Goal: Task Accomplishment & Management: Manage account settings

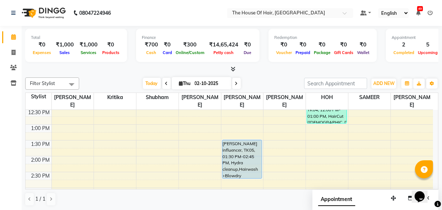
scroll to position [145, 0]
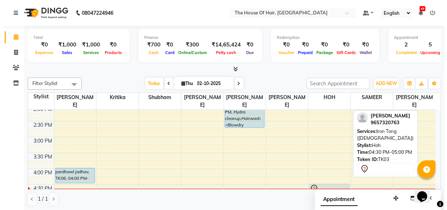
scroll to position [187, 0]
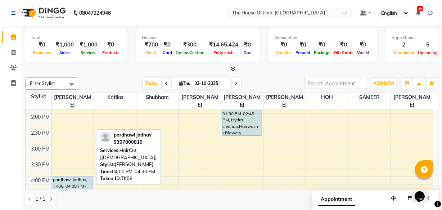
click at [77, 179] on div "pardhawl jadhav, TK06, 04:00 PM-04:30 PM, HairCut [[DEMOGRAPHIC_DATA]]" at bounding box center [73, 183] width 40 height 15
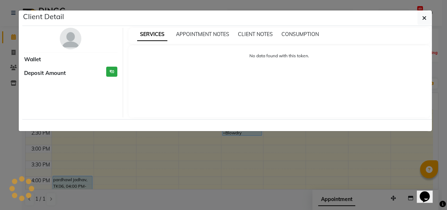
select select "5"
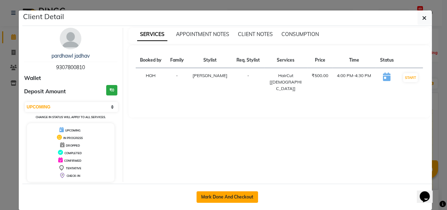
click at [227, 201] on button "Mark Done And Checkout" at bounding box center [228, 197] width 62 height 12
select select "service"
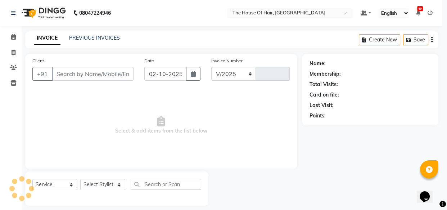
select select "5992"
type input "2168"
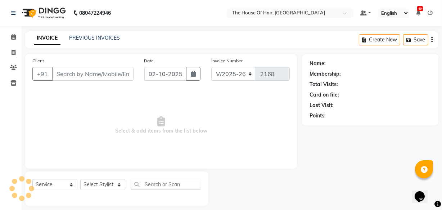
type input "9307800810"
select select "42812"
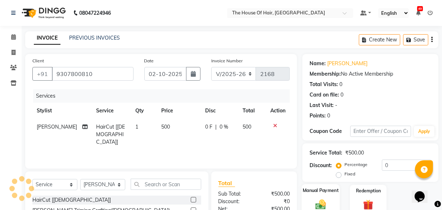
click at [330, 193] on div "Manual Payment" at bounding box center [321, 200] width 38 height 32
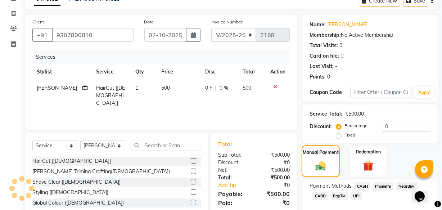
scroll to position [74, 0]
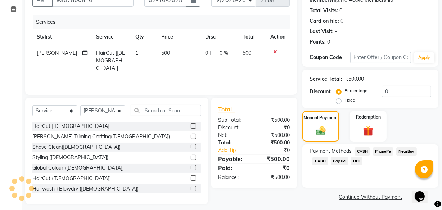
click at [358, 161] on span "UPI" at bounding box center [356, 161] width 11 height 8
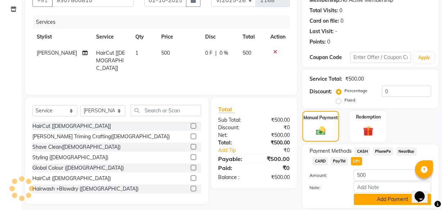
click at [376, 198] on button "Add Payment" at bounding box center [392, 199] width 77 height 11
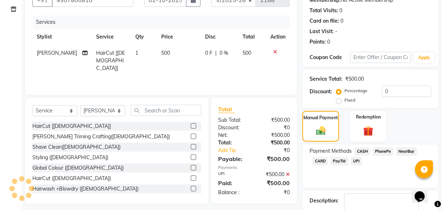
scroll to position [117, 0]
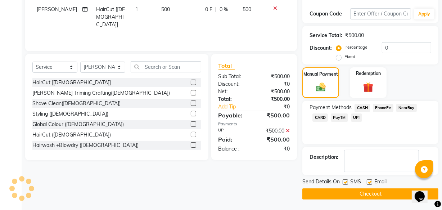
click at [356, 194] on button "Checkout" at bounding box center [371, 193] width 136 height 11
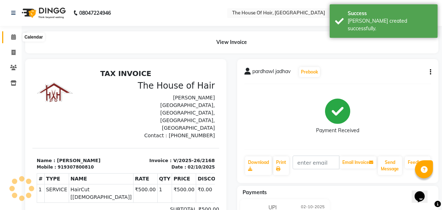
click at [14, 36] on icon at bounding box center [13, 36] width 5 height 5
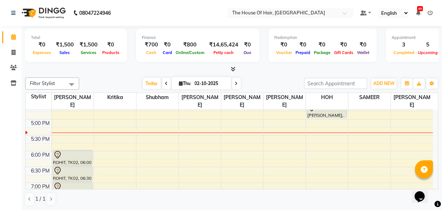
scroll to position [276, 0]
click at [311, 137] on div "8:00 AM 8:30 AM 9:00 AM 9:30 AM 10:00 AM 10:30 AM 11:00 AM 11:30 AM 12:00 PM 12…" at bounding box center [230, 55] width 408 height 443
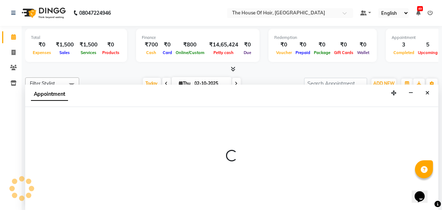
select select "80392"
select select "tentative"
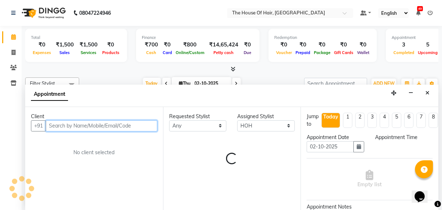
select select "1050"
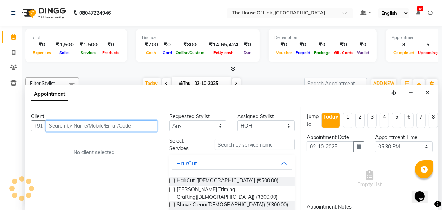
click at [53, 127] on input "text" at bounding box center [102, 125] width 112 height 11
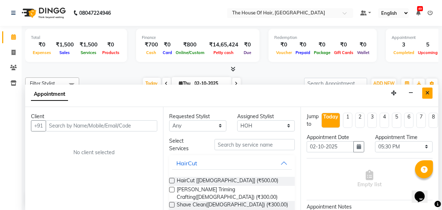
click at [427, 94] on icon "Close" at bounding box center [428, 92] width 4 height 5
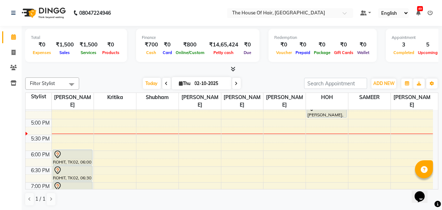
click at [207, 85] on input "02-10-2025" at bounding box center [211, 83] width 36 height 11
select select "10"
select select "2025"
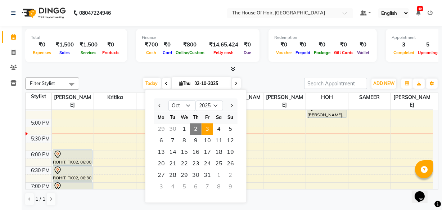
click at [205, 130] on span "3" at bounding box center [208, 129] width 12 height 12
type input "03-10-2025"
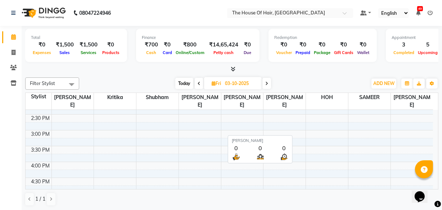
scroll to position [219, 0]
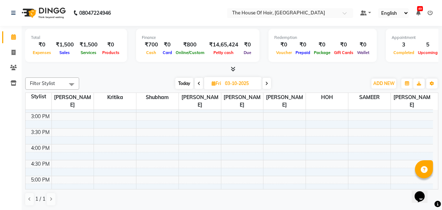
click at [237, 82] on input "03-10-2025" at bounding box center [241, 83] width 36 height 11
select select "10"
select select "2025"
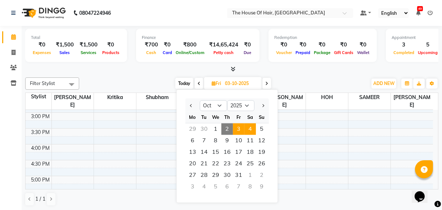
click at [247, 130] on span "4" at bounding box center [251, 129] width 12 height 12
type input "04-10-2025"
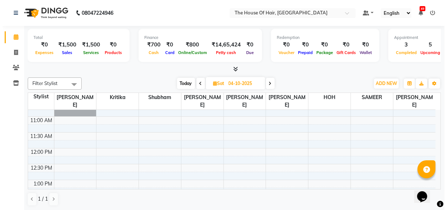
scroll to position [99, 0]
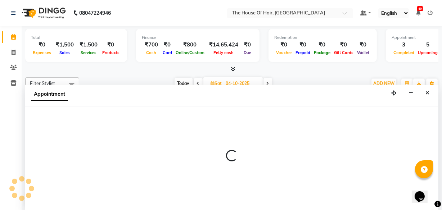
select select "42824"
select select "780"
select select "tentative"
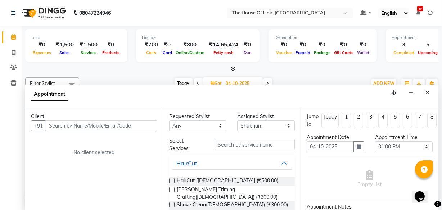
click at [54, 126] on input "text" at bounding box center [102, 125] width 112 height 11
type input "9764188410"
click at [140, 125] on span "Add Client" at bounding box center [142, 125] width 24 height 6
select select "22"
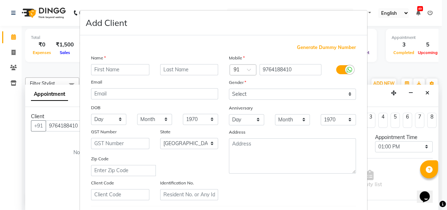
click at [99, 71] on input "text" at bounding box center [120, 69] width 58 height 11
type input "[PERSON_NAME]"
click at [186, 68] on input "text" at bounding box center [189, 69] width 58 height 11
type input "."
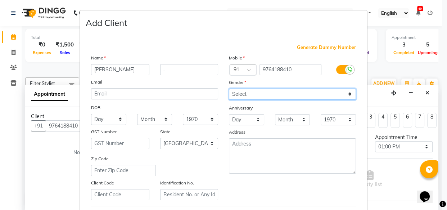
click at [237, 96] on select "Select [DEMOGRAPHIC_DATA] [DEMOGRAPHIC_DATA] Other Prefer Not To Say" at bounding box center [292, 94] width 127 height 11
select select "[DEMOGRAPHIC_DATA]"
click at [229, 89] on select "Select [DEMOGRAPHIC_DATA] [DEMOGRAPHIC_DATA] Other Prefer Not To Say" at bounding box center [292, 94] width 127 height 11
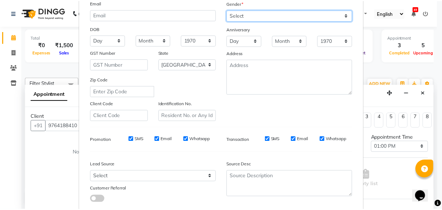
scroll to position [125, 0]
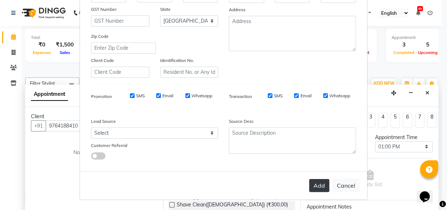
click at [314, 181] on button "Add" at bounding box center [319, 185] width 20 height 13
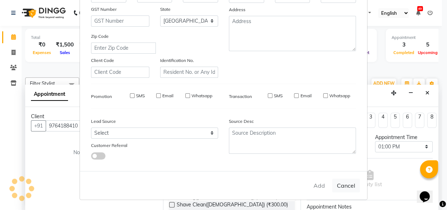
select select
select select "null"
select select
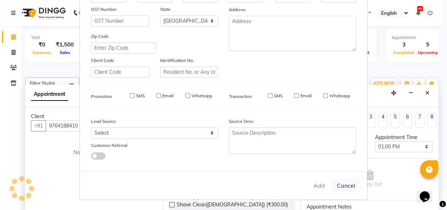
select select
checkbox input "false"
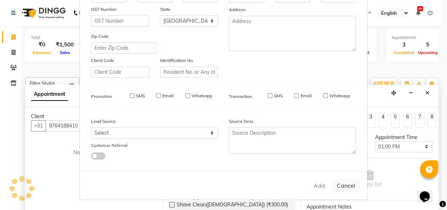
checkbox input "false"
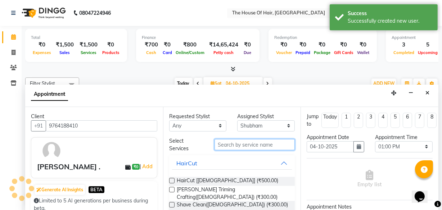
click at [222, 142] on input "text" at bounding box center [255, 144] width 80 height 11
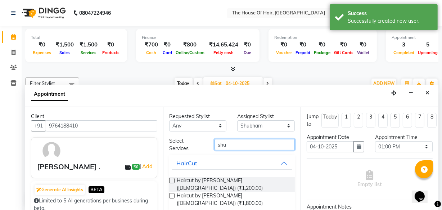
type input "shu"
click at [172, 181] on label at bounding box center [171, 180] width 5 height 5
click at [172, 181] on input "checkbox" at bounding box center [171, 181] width 5 height 5
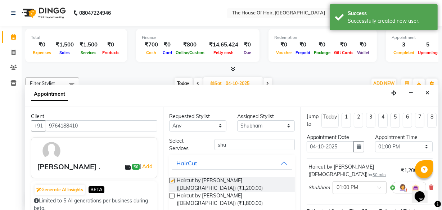
checkbox input "false"
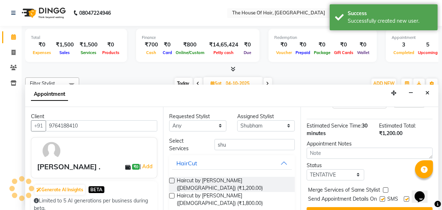
scroll to position [104, 0]
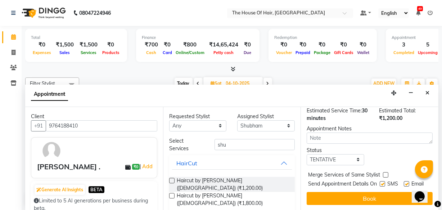
click at [386, 172] on label at bounding box center [385, 174] width 5 height 5
click at [386, 173] on input "checkbox" at bounding box center [385, 175] width 5 height 5
checkbox input "true"
click at [353, 154] on select "Select TENTATIVE CONFIRM UPCOMING" at bounding box center [336, 159] width 58 height 11
select select "upcoming"
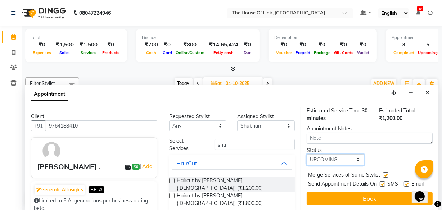
click at [307, 154] on select "Select TENTATIVE CONFIRM UPCOMING" at bounding box center [336, 159] width 58 height 11
click at [341, 184] on div "Jump to [DATE] 1 2 3 4 5 6 7 8 Weeks Appointment Date [DATE] Appointment Time S…" at bounding box center [370, 159] width 138 height 104
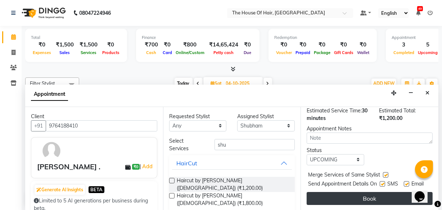
click at [359, 192] on button "Book" at bounding box center [370, 198] width 126 height 13
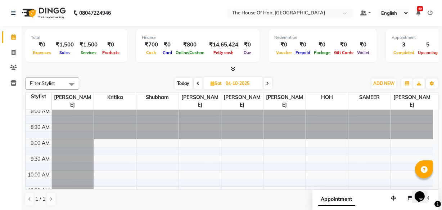
scroll to position [0, 0]
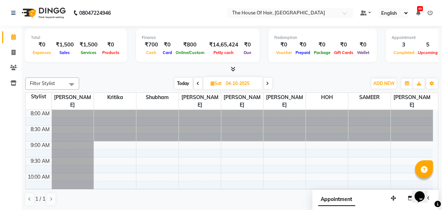
click at [234, 85] on input "04-10-2025" at bounding box center [242, 83] width 36 height 11
select select "10"
select select "2025"
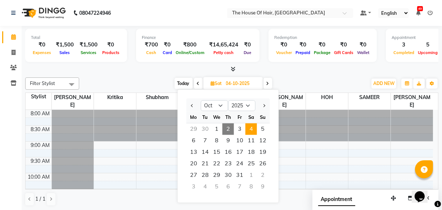
click at [228, 122] on div "Th" at bounding box center [229, 117] width 12 height 12
click at [228, 130] on span "2" at bounding box center [229, 129] width 12 height 12
type input "02-10-2025"
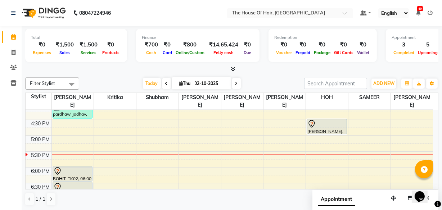
scroll to position [259, 0]
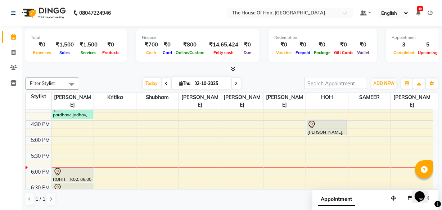
click at [350, 152] on div "8:00 AM 8:30 AM 9:00 AM 9:30 AM 10:00 AM 10:30 AM 11:00 AM 11:30 AM 12:00 PM 12…" at bounding box center [230, 72] width 408 height 443
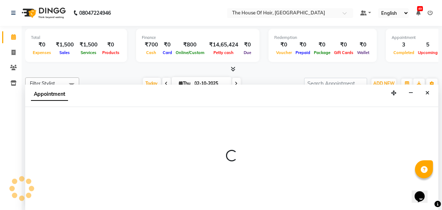
select select "90281"
select select "1050"
select select "tentative"
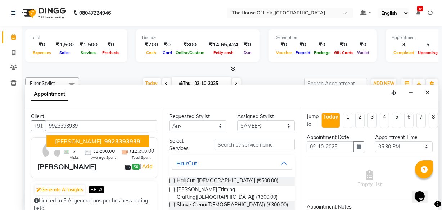
click at [122, 139] on span "9923393939" at bounding box center [122, 141] width 36 height 7
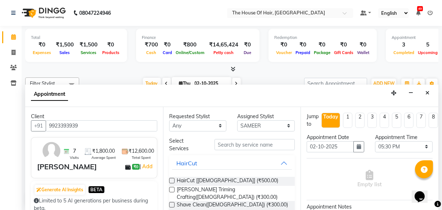
type input "9923393939"
click at [172, 188] on label at bounding box center [171, 189] width 5 height 5
click at [172, 188] on input "checkbox" at bounding box center [171, 190] width 5 height 5
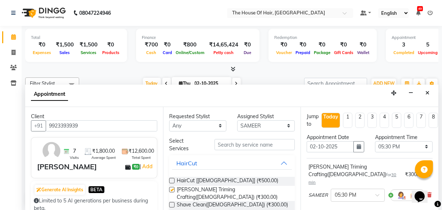
checkbox input "false"
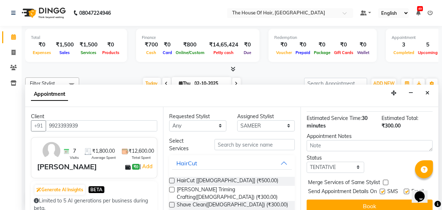
scroll to position [104, 0]
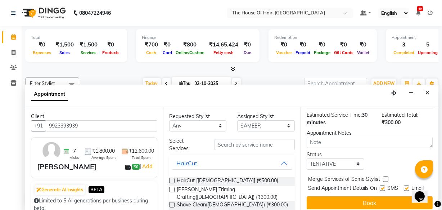
click at [348, 184] on div "Jump to [DATE] 1 2 3 4 5 6 7 8 Weeks Appointment Date [DATE] Appointment Time S…" at bounding box center [370, 159] width 138 height 104
click at [385, 177] on label at bounding box center [385, 179] width 5 height 5
click at [385, 178] on input "checkbox" at bounding box center [385, 180] width 5 height 5
checkbox input "true"
click at [359, 158] on select "Select TENTATIVE CONFIRM CHECK-IN UPCOMING" at bounding box center [336, 163] width 58 height 11
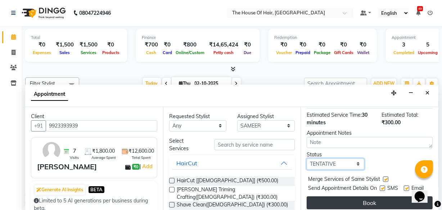
select select "upcoming"
click at [307, 158] on select "Select TENTATIVE CONFIRM CHECK-IN UPCOMING" at bounding box center [336, 163] width 58 height 11
click at [371, 196] on button "Book" at bounding box center [370, 202] width 126 height 13
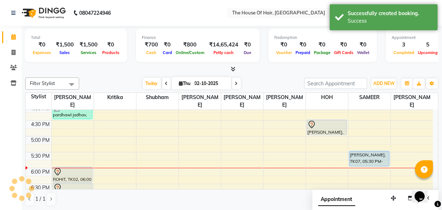
scroll to position [0, 0]
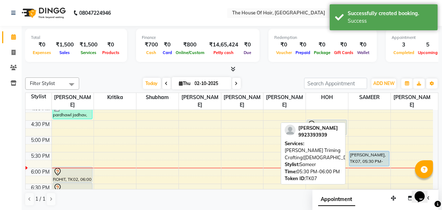
click at [374, 158] on div "[PERSON_NAME], TK07, 05:30 PM-06:00 PM, [PERSON_NAME] Triming Crafting([DEMOGRA…" at bounding box center [370, 158] width 40 height 15
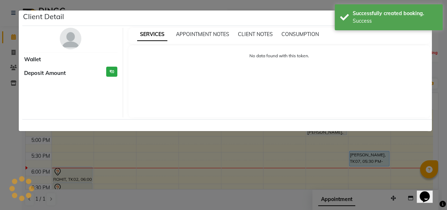
select select "5"
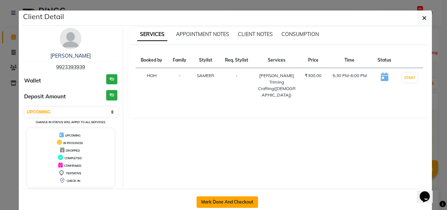
click at [222, 202] on button "Mark Done And Checkout" at bounding box center [228, 202] width 62 height 12
select select "5992"
select select "service"
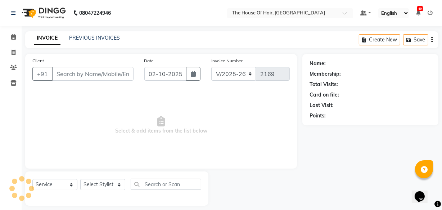
type input "9923393939"
select select "90281"
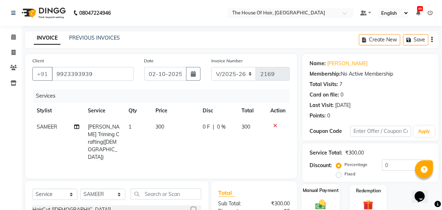
click at [317, 198] on img at bounding box center [320, 204] width 17 height 12
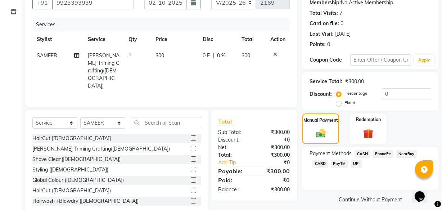
click at [355, 162] on span "UPI" at bounding box center [356, 164] width 11 height 8
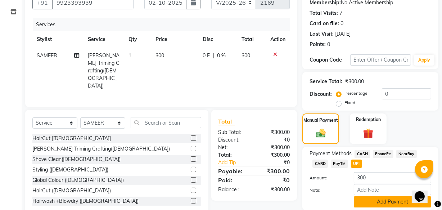
click at [379, 200] on button "Add Payment" at bounding box center [392, 201] width 77 height 11
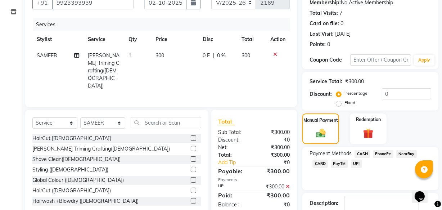
scroll to position [117, 0]
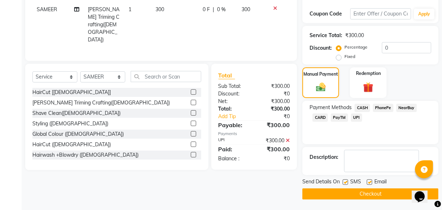
click at [374, 192] on button "Checkout" at bounding box center [371, 193] width 136 height 11
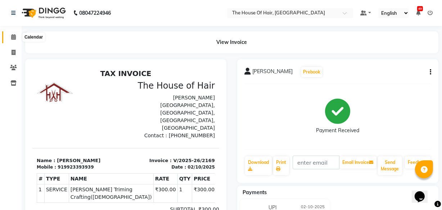
click at [11, 38] on icon at bounding box center [13, 36] width 5 height 5
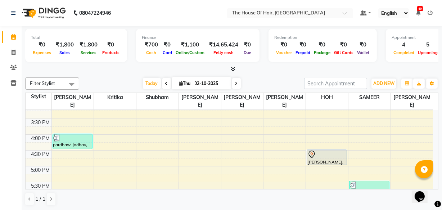
scroll to position [227, 0]
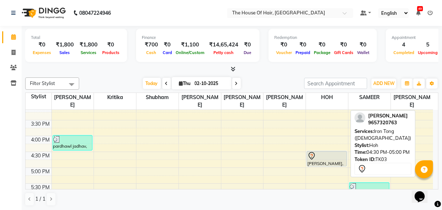
click at [317, 163] on div "[PERSON_NAME], TK03, 04:30 PM-05:00 PM, Iron Tong ([DEMOGRAPHIC_DATA])" at bounding box center [327, 158] width 40 height 15
select select "7"
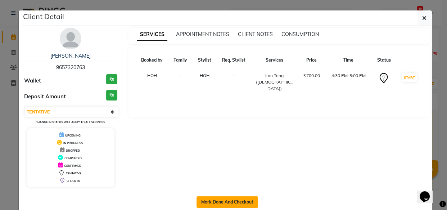
click at [234, 204] on button "Mark Done And Checkout" at bounding box center [228, 202] width 62 height 12
select select "service"
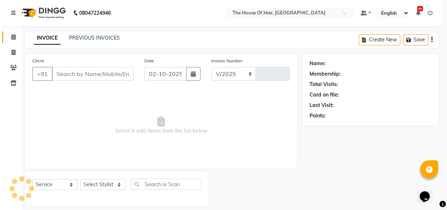
select select "5992"
type input "2170"
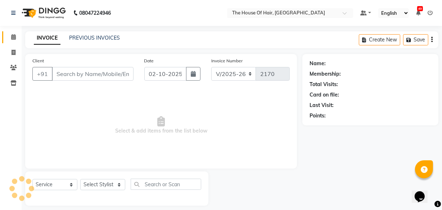
type input "9657320763"
select select "80392"
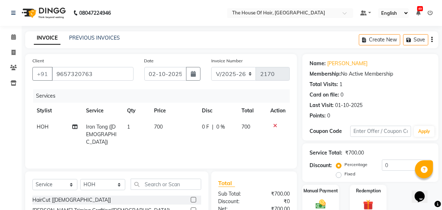
click at [162, 129] on span "700" at bounding box center [159, 127] width 9 height 6
select select "80392"
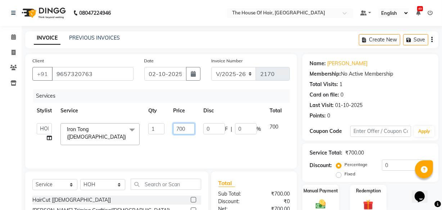
click at [187, 128] on input "700" at bounding box center [184, 128] width 22 height 11
type input "7"
type input "1000"
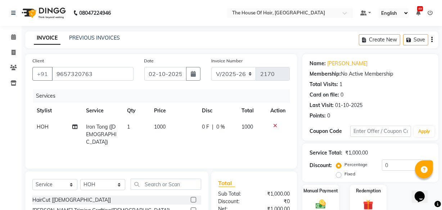
click at [44, 126] on span "HOH" at bounding box center [43, 127] width 12 height 6
select select "80392"
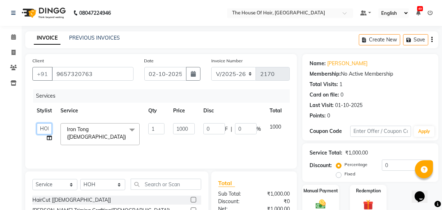
click at [43, 127] on select "[PERSON_NAME] [PERSON_NAME] [PERSON_NAME] [PERSON_NAME] [PERSON_NAME] [PERSON_N…" at bounding box center [44, 128] width 15 height 11
select select "42824"
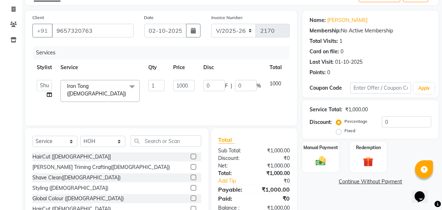
scroll to position [47, 0]
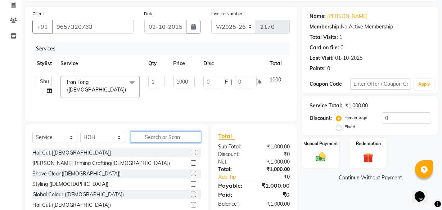
click at [143, 141] on input "text" at bounding box center [166, 136] width 71 height 11
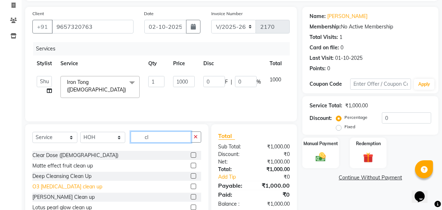
scroll to position [32, 0]
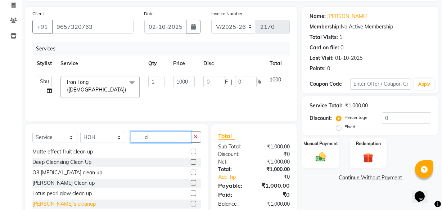
type input "cl"
click at [57, 205] on div "[PERSON_NAME]'s cleanup" at bounding box center [63, 204] width 63 height 8
checkbox input "false"
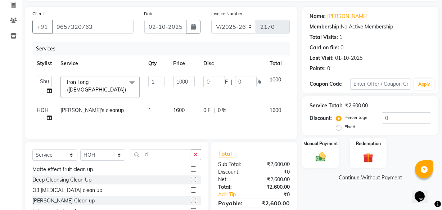
click at [177, 108] on span "1600" at bounding box center [179, 110] width 12 height 6
select select "80392"
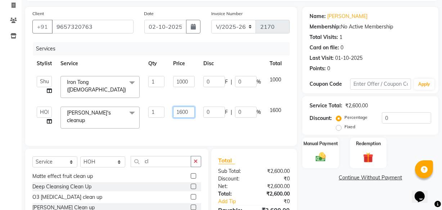
click at [190, 108] on input "1600" at bounding box center [184, 112] width 22 height 11
type input "1"
type input "1000"
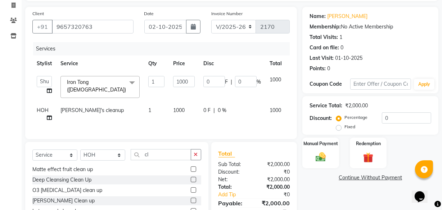
click at [42, 107] on span "HOH" at bounding box center [43, 110] width 12 height 6
select select "80392"
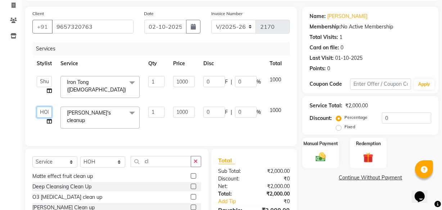
click at [42, 110] on select "[PERSON_NAME] [PERSON_NAME] [PERSON_NAME] [PERSON_NAME] [PERSON_NAME] [PERSON_N…" at bounding box center [44, 112] width 15 height 11
select select "64184"
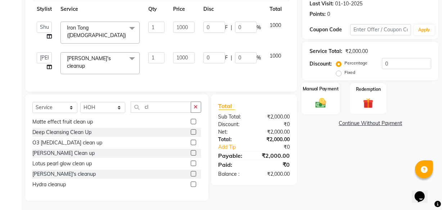
click at [327, 100] on img at bounding box center [320, 103] width 17 height 12
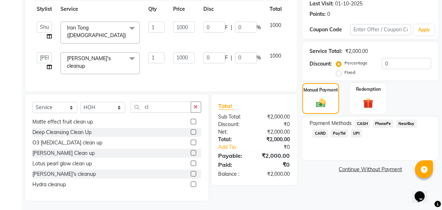
click at [354, 134] on span "UPI" at bounding box center [356, 133] width 11 height 8
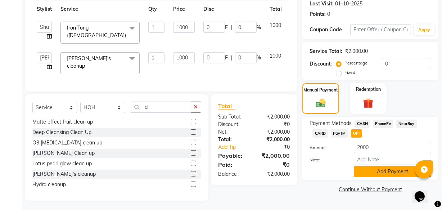
click at [382, 170] on button "Add Payment" at bounding box center [392, 171] width 77 height 11
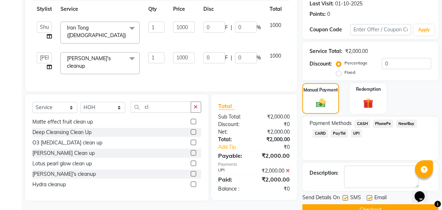
scroll to position [117, 0]
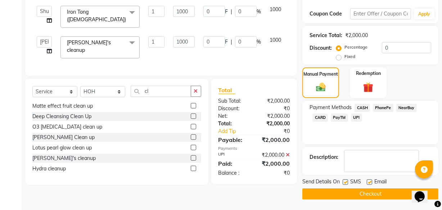
click at [345, 192] on button "Checkout" at bounding box center [371, 193] width 136 height 11
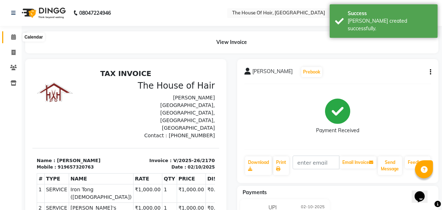
click at [12, 38] on icon at bounding box center [13, 36] width 5 height 5
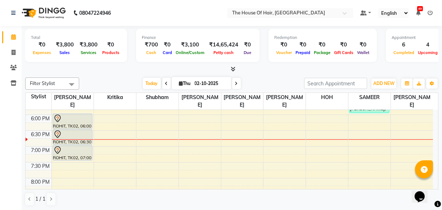
scroll to position [316, 0]
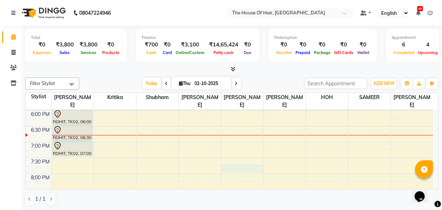
click at [227, 169] on div "8:00 AM 8:30 AM 9:00 AM 9:30 AM 10:00 AM 10:30 AM 11:00 AM 11:30 AM 12:00 PM 12…" at bounding box center [230, 15] width 408 height 443
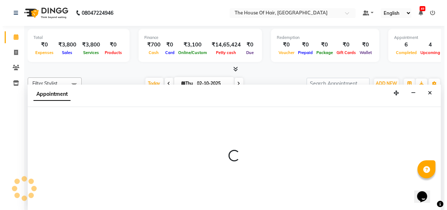
scroll to position [0, 0]
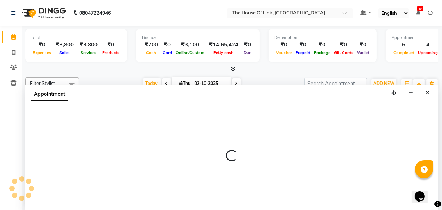
select select "64183"
select select "tentative"
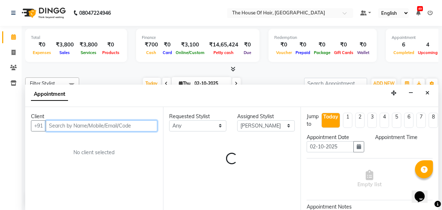
select select "1185"
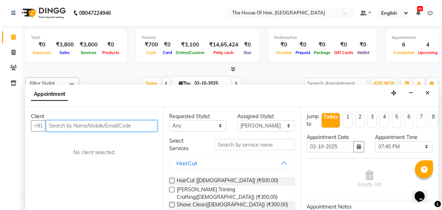
click at [50, 126] on input "text" at bounding box center [102, 125] width 112 height 11
type input "8356909344"
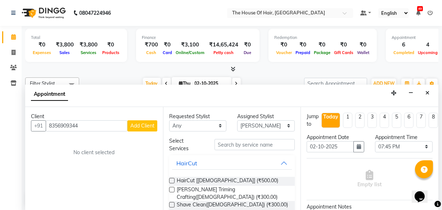
click at [136, 128] on span "Add Client" at bounding box center [142, 125] width 24 height 6
select select "22"
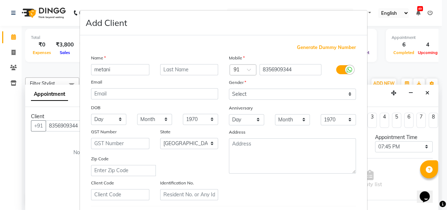
type input "metani"
click at [175, 70] on input "text" at bounding box center [189, 69] width 58 height 11
type input "."
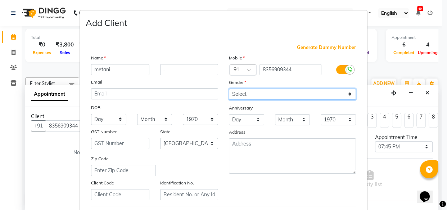
click at [237, 94] on select "Select [DEMOGRAPHIC_DATA] [DEMOGRAPHIC_DATA] Other Prefer Not To Say" at bounding box center [292, 94] width 127 height 11
select select "[DEMOGRAPHIC_DATA]"
click at [229, 89] on select "Select [DEMOGRAPHIC_DATA] [DEMOGRAPHIC_DATA] Other Prefer Not To Say" at bounding box center [292, 94] width 127 height 11
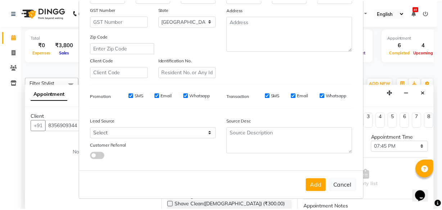
scroll to position [125, 0]
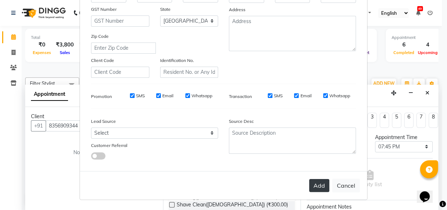
click at [320, 180] on button "Add" at bounding box center [319, 185] width 20 height 13
select select
select select "null"
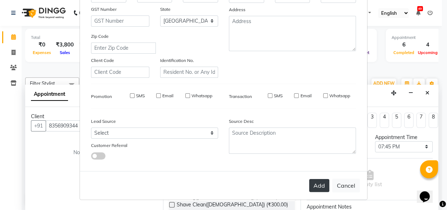
select select
checkbox input "false"
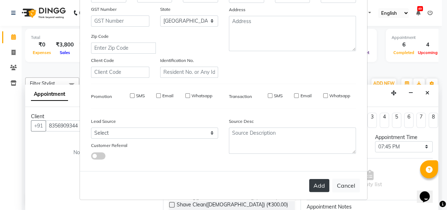
checkbox input "false"
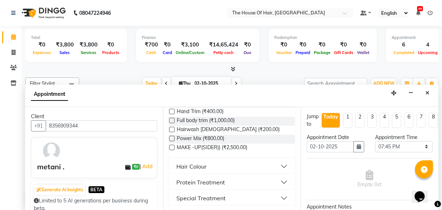
scroll to position [516, 0]
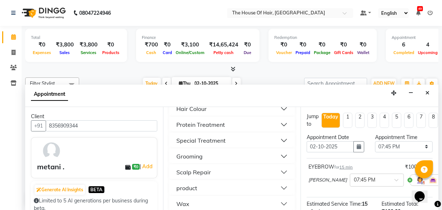
checkbox input "false"
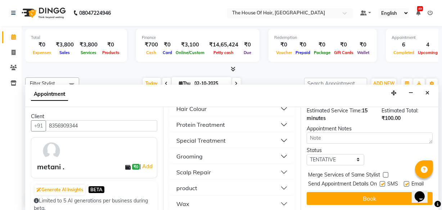
scroll to position [105, 0]
click at [387, 172] on label at bounding box center [385, 174] width 5 height 5
click at [387, 173] on input "checkbox" at bounding box center [385, 175] width 5 height 5
checkbox input "true"
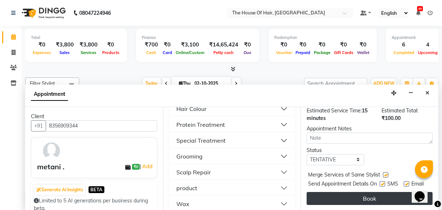
click at [343, 198] on button "Book" at bounding box center [370, 198] width 126 height 13
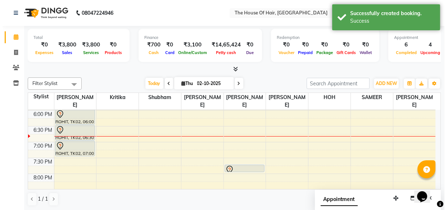
scroll to position [0, 0]
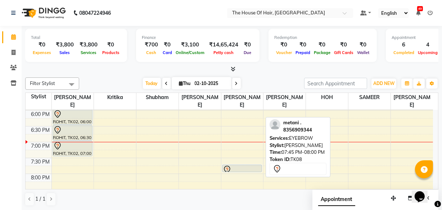
click at [232, 169] on div at bounding box center [242, 169] width 39 height 9
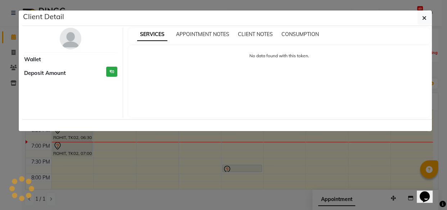
select select "7"
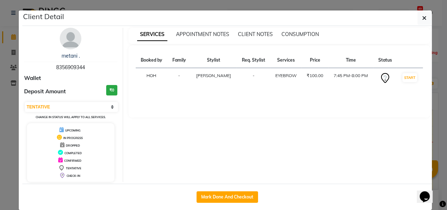
click at [227, 202] on div "Mark Done And Checkout" at bounding box center [227, 197] width 410 height 26
click at [227, 197] on button "Mark Done And Checkout" at bounding box center [228, 197] width 62 height 12
select select "service"
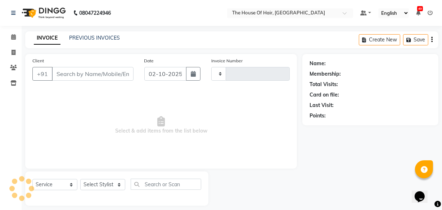
type input "2171"
select select "5992"
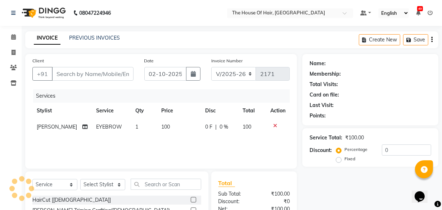
type input "8356909344"
select select "64183"
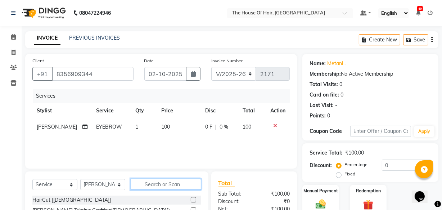
click at [153, 185] on input "text" at bounding box center [166, 184] width 71 height 11
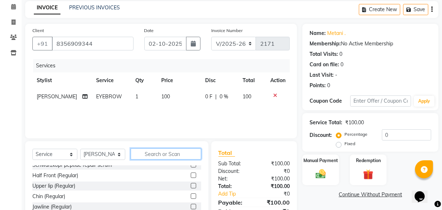
scroll to position [951, 0]
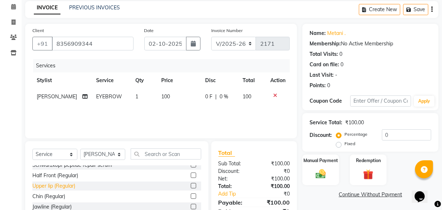
click at [64, 187] on div "Upper lip (Regular)" at bounding box center [53, 186] width 43 height 8
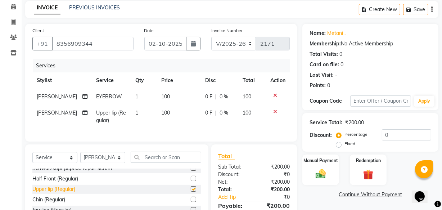
checkbox input "false"
click at [159, 117] on td "100" at bounding box center [179, 117] width 44 height 24
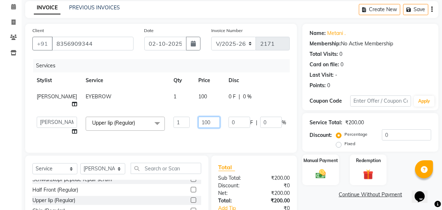
click at [198, 128] on input "100" at bounding box center [209, 122] width 22 height 11
type input "1"
type input "150"
click at [325, 164] on div "Manual Payment" at bounding box center [321, 170] width 38 height 32
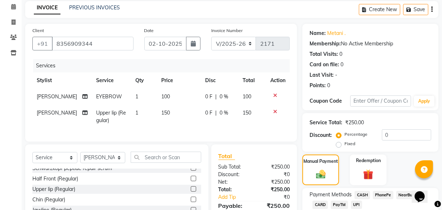
scroll to position [86, 0]
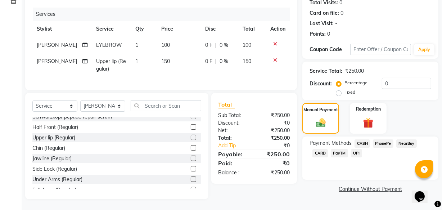
click at [356, 150] on span "UPI" at bounding box center [356, 153] width 11 height 8
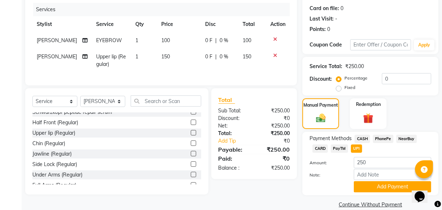
scroll to position [97, 0]
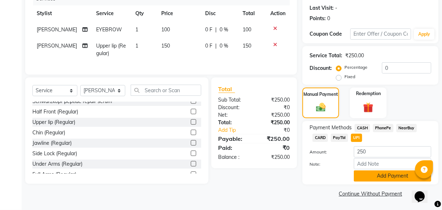
click at [370, 178] on button "Add Payment" at bounding box center [392, 175] width 77 height 11
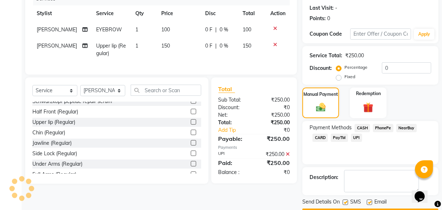
scroll to position [117, 0]
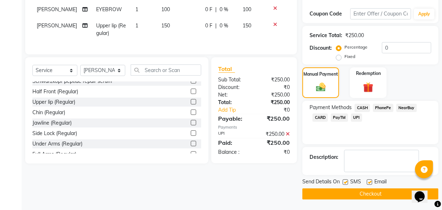
drag, startPoint x: 343, startPoint y: 196, endPoint x: 0, endPoint y: 159, distance: 344.5
click at [0, 159] on div "Calendar Invoice Clients Inventory Completed InProgress Upcoming Dropped Tentat…" at bounding box center [48, 51] width 97 height 296
click at [352, 191] on button "Checkout" at bounding box center [371, 193] width 136 height 11
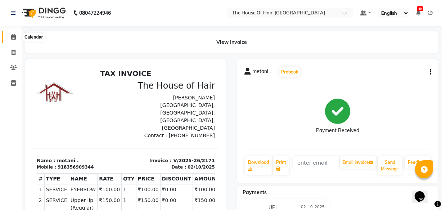
click at [14, 39] on icon at bounding box center [13, 36] width 5 height 5
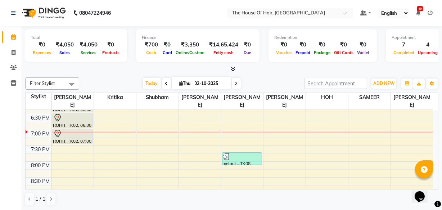
scroll to position [328, 0]
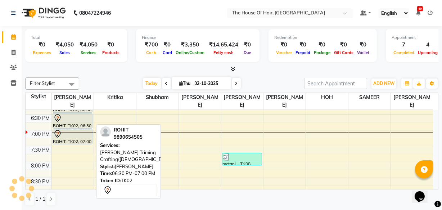
click at [56, 122] on div "ROHIT, TK02, 06:30 PM-07:00 PM, [PERSON_NAME] Triming Crafting([DEMOGRAPHIC_DAT…" at bounding box center [73, 120] width 40 height 15
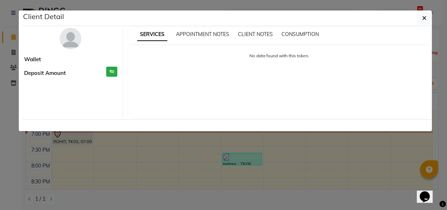
select select "7"
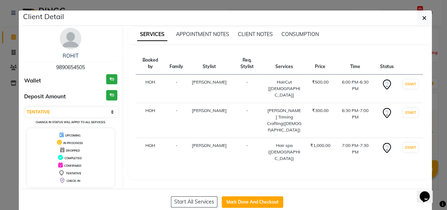
click at [249, 195] on div "Start All Services Mark Done And Checkout" at bounding box center [227, 202] width 410 height 26
click at [245, 205] on button "Mark Done And Checkout" at bounding box center [253, 202] width 62 height 12
select select "5992"
select select "service"
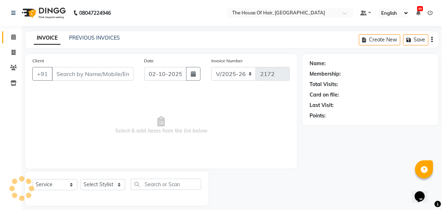
type input "9890654505"
select select "42812"
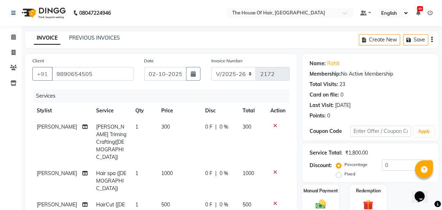
click at [275, 201] on icon at bounding box center [275, 203] width 4 height 5
click at [275, 126] on icon at bounding box center [275, 125] width 4 height 5
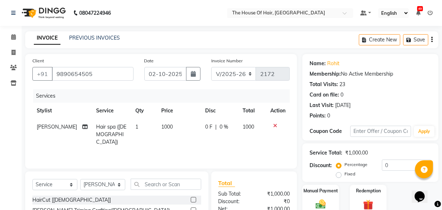
click at [163, 124] on span "1000" at bounding box center [167, 127] width 12 height 6
select select "42812"
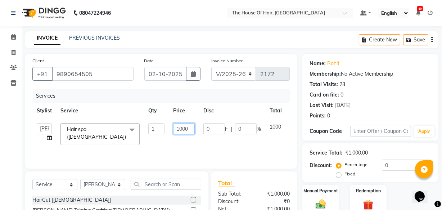
click at [189, 128] on input "1000" at bounding box center [184, 128] width 22 height 11
type input "1200"
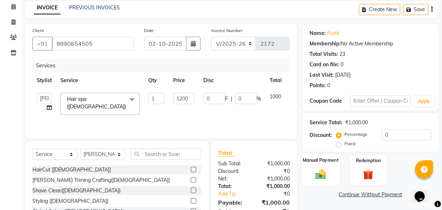
click at [323, 165] on div "Manual Payment" at bounding box center [321, 170] width 38 height 32
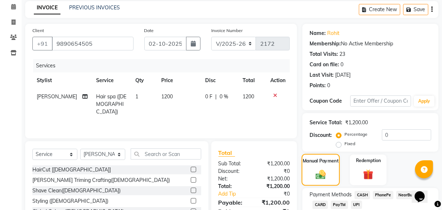
scroll to position [79, 0]
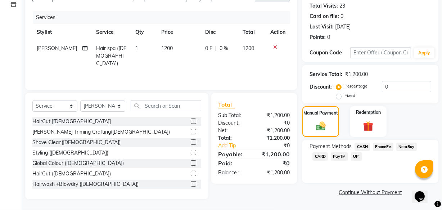
click at [357, 157] on span "UPI" at bounding box center [356, 156] width 11 height 8
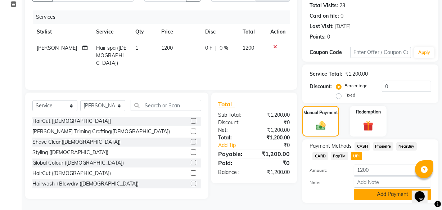
scroll to position [97, 0]
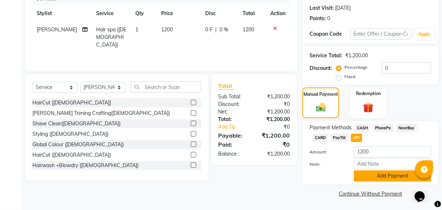
click at [370, 179] on button "Add Payment" at bounding box center [392, 175] width 77 height 11
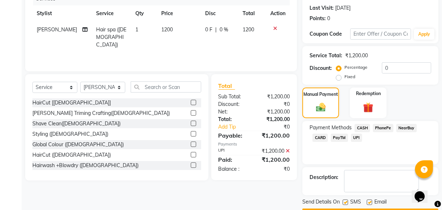
scroll to position [117, 0]
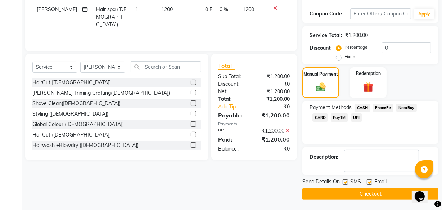
click at [347, 195] on button "Checkout" at bounding box center [371, 193] width 136 height 11
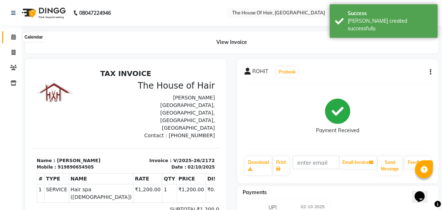
click at [14, 39] on icon at bounding box center [13, 36] width 5 height 5
